Goal: Information Seeking & Learning: Learn about a topic

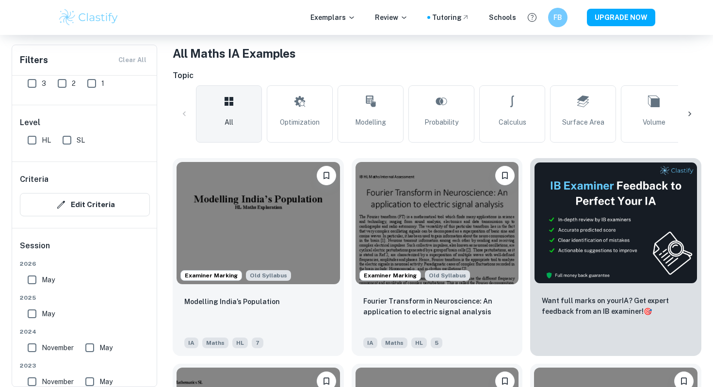
scroll to position [208, 0]
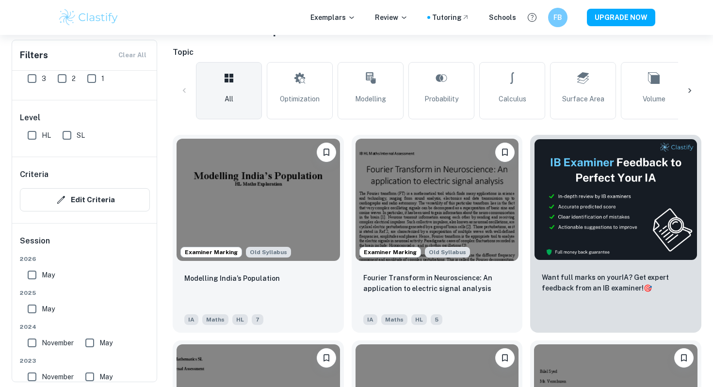
click at [65, 136] on input "SL" at bounding box center [66, 135] width 19 height 19
checkbox input "true"
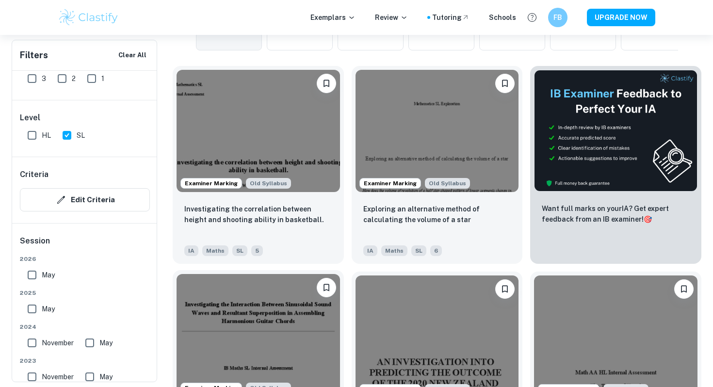
scroll to position [304, 0]
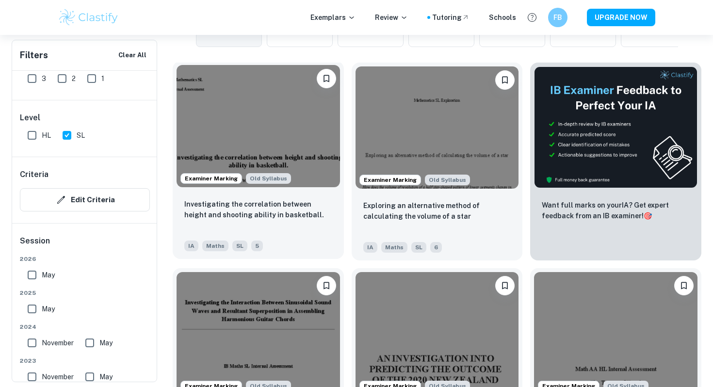
click at [278, 136] on img at bounding box center [257, 126] width 163 height 122
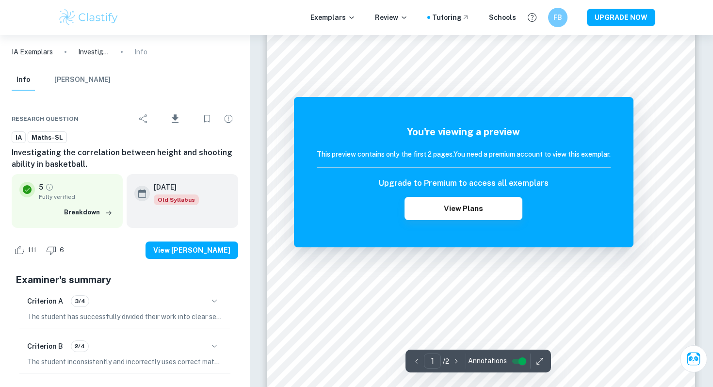
scroll to position [82, 0]
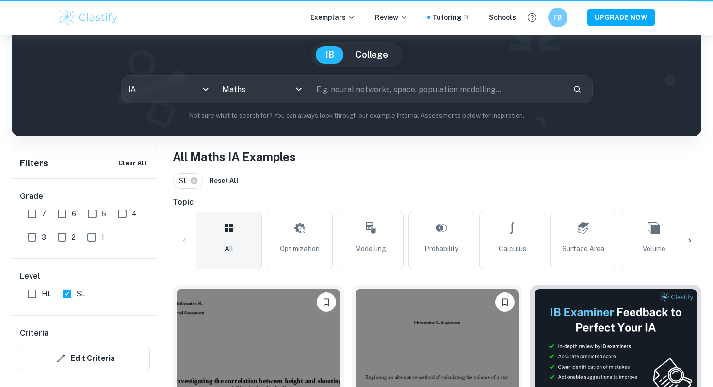
scroll to position [304, 0]
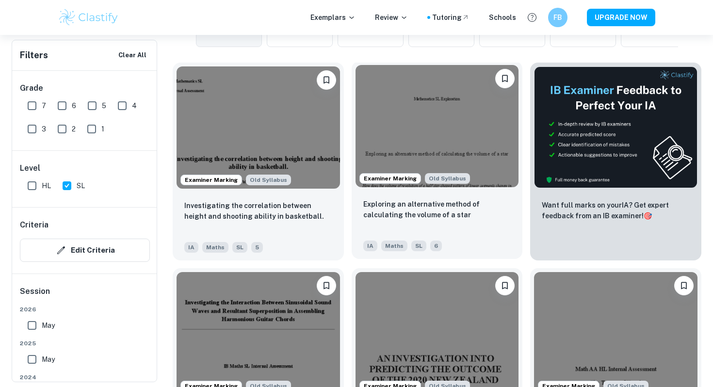
click at [450, 117] on img at bounding box center [436, 126] width 163 height 122
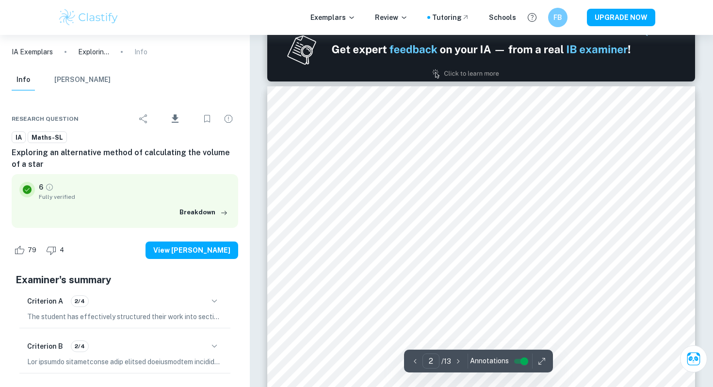
scroll to position [323, 0]
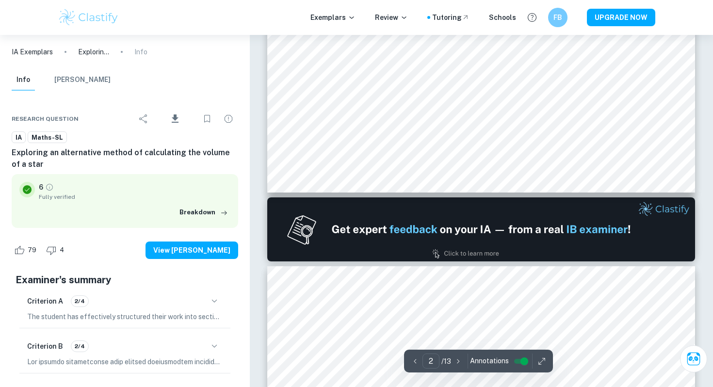
type input "1"
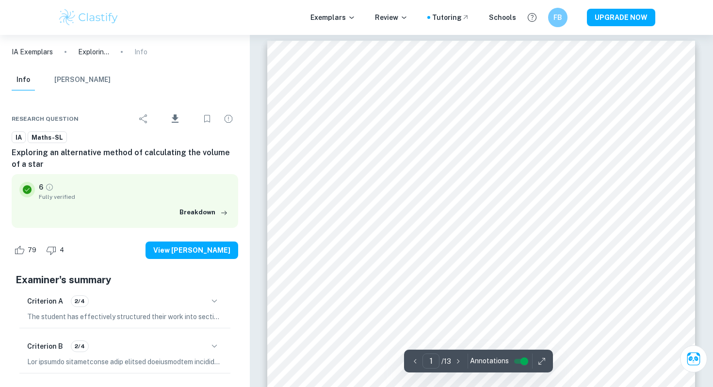
scroll to position [0, 0]
